Goal: Task Accomplishment & Management: Manage account settings

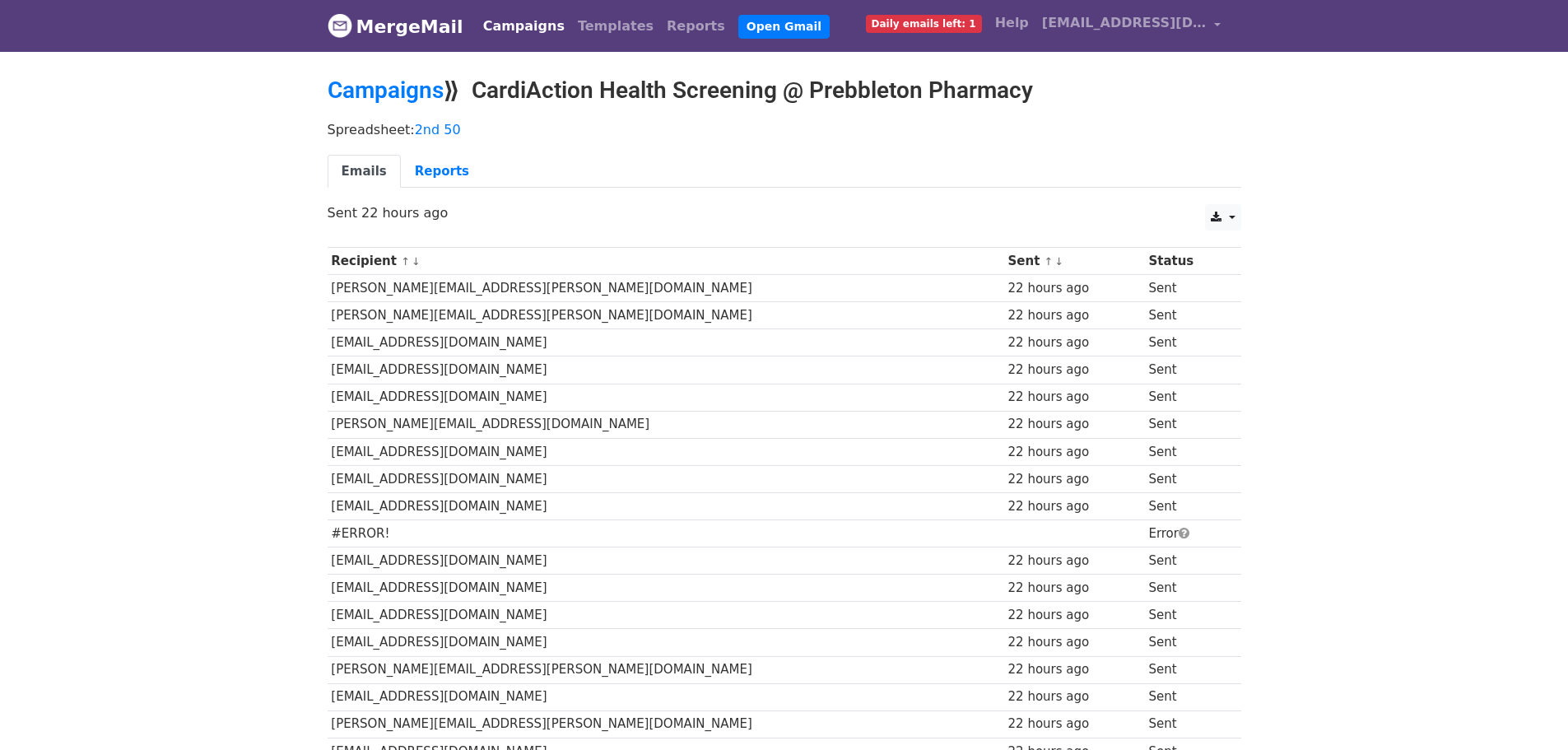
click at [503, 27] on link "Campaigns" at bounding box center [524, 26] width 95 height 33
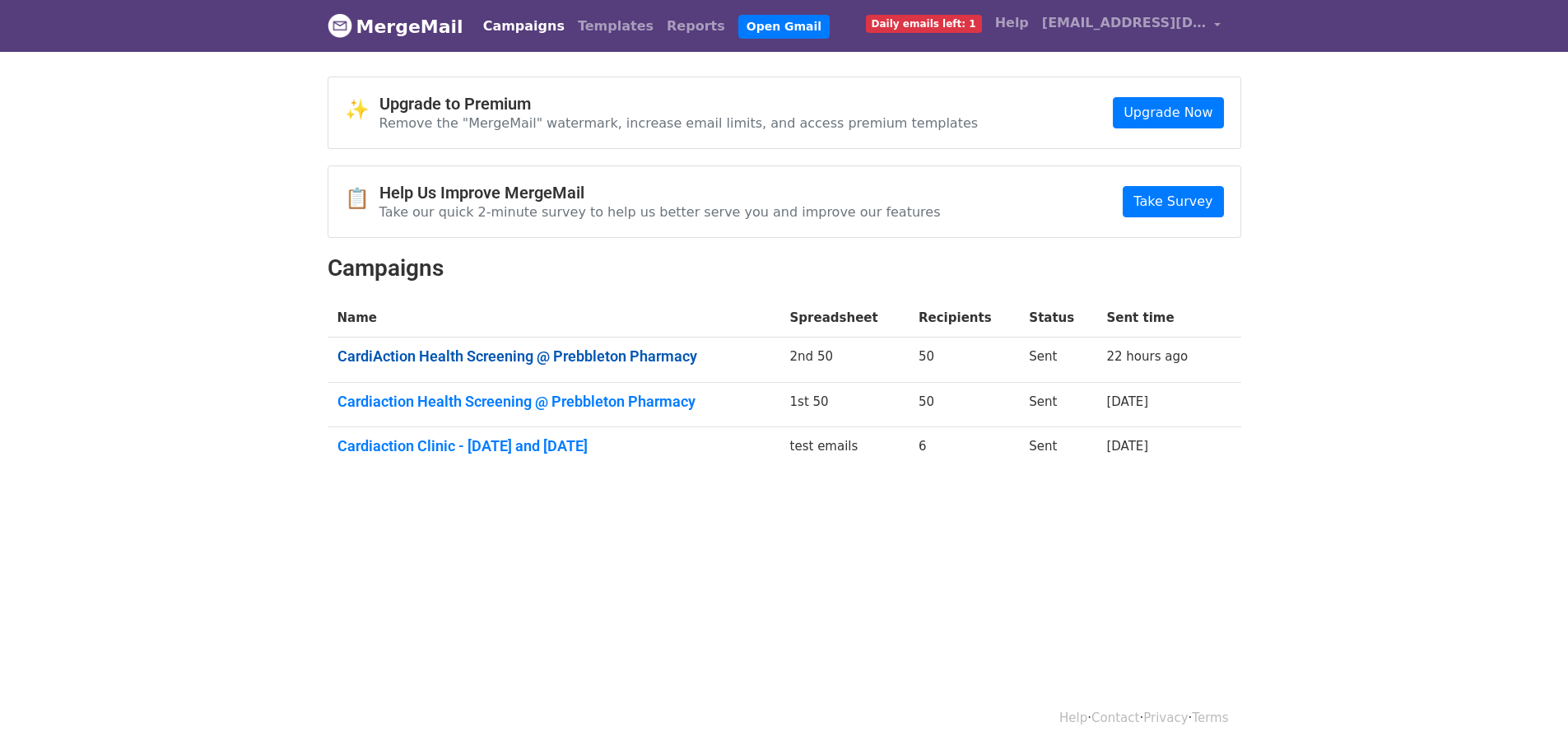
click at [463, 354] on link "CardiAction Health Screening @ Prebbleton Pharmacy" at bounding box center [554, 356] width 433 height 18
